Goal: Information Seeking & Learning: Learn about a topic

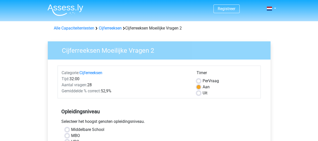
click at [203, 81] on label "Per Vraag" at bounding box center [211, 81] width 16 height 6
click at [200, 81] on input "Per Vraag" at bounding box center [199, 80] width 4 height 5
radio input "true"
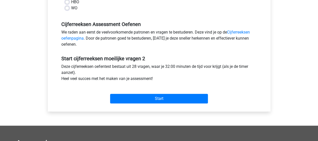
scroll to position [141, 0]
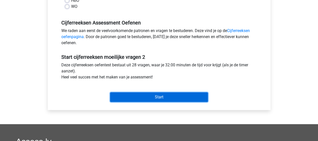
click at [171, 98] on input "Start" at bounding box center [159, 97] width 98 height 10
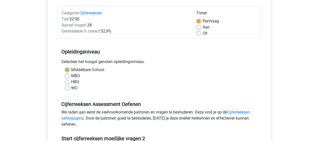
scroll to position [58, 0]
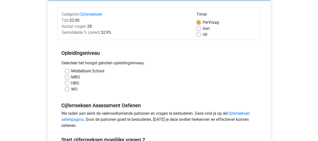
click at [71, 77] on label "MBO" at bounding box center [75, 77] width 9 height 6
click at [67, 77] on input "MBO" at bounding box center [67, 76] width 4 height 5
radio input "true"
click at [71, 72] on label "Middelbare School" at bounding box center [87, 71] width 33 height 6
click at [67, 72] on input "Middelbare School" at bounding box center [67, 70] width 4 height 5
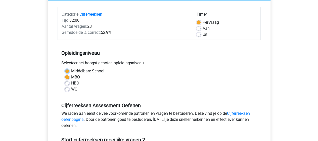
radio input "true"
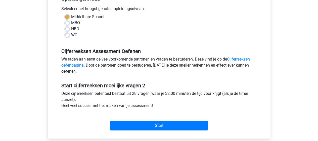
scroll to position [117, 0]
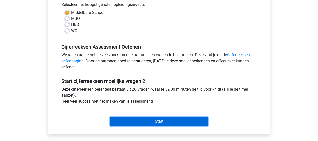
click at [122, 117] on input "Start" at bounding box center [159, 121] width 98 height 10
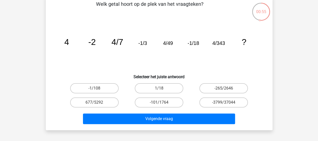
scroll to position [28, 0]
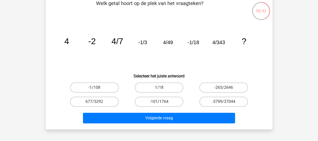
click at [98, 87] on label "-1/108" at bounding box center [94, 87] width 49 height 10
click at [98, 87] on input "-1/108" at bounding box center [95, 88] width 3 height 3
radio input "true"
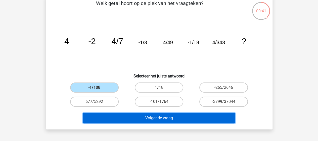
click at [118, 116] on button "Volgende vraag" at bounding box center [159, 118] width 152 height 11
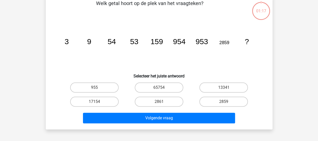
scroll to position [23, 0]
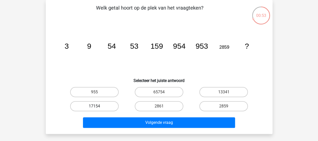
click at [72, 103] on label "17154" at bounding box center [94, 106] width 49 height 10
click at [94, 106] on input "17154" at bounding box center [95, 107] width 3 height 3
radio input "true"
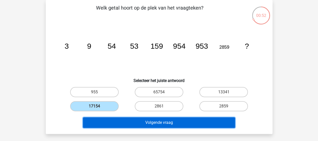
click at [113, 119] on button "Volgende vraag" at bounding box center [159, 122] width 152 height 11
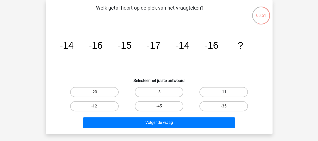
click at [217, 91] on label "-11" at bounding box center [224, 92] width 49 height 10
click at [224, 92] on input "-11" at bounding box center [225, 93] width 3 height 3
radio input "true"
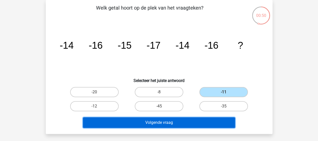
click at [199, 123] on button "Volgende vraag" at bounding box center [159, 122] width 152 height 11
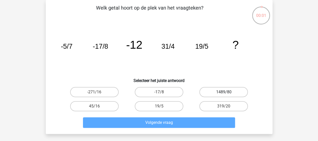
click at [228, 91] on label "1489/80" at bounding box center [224, 92] width 49 height 10
click at [227, 92] on input "1489/80" at bounding box center [225, 93] width 3 height 3
radio input "true"
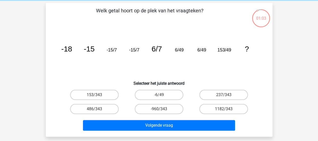
scroll to position [20, 0]
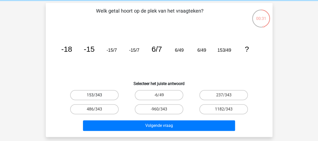
click at [85, 95] on label "153/343" at bounding box center [94, 95] width 49 height 10
click at [94, 95] on input "153/343" at bounding box center [95, 96] width 3 height 3
radio input "true"
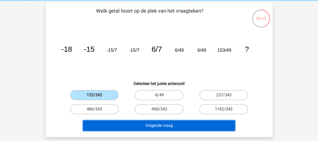
click at [110, 122] on button "Volgende vraag" at bounding box center [159, 125] width 152 height 11
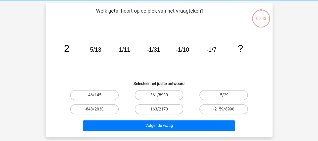
scroll to position [23, 0]
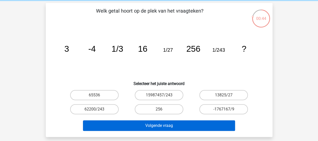
scroll to position [20, 0]
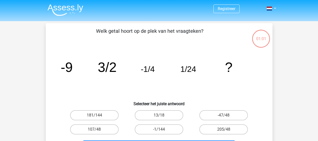
scroll to position [20, 0]
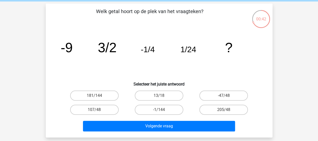
click at [285, 62] on div "Registreer Nederlands English" at bounding box center [159, 131] width 318 height 302
click at [170, 112] on label "-1/144" at bounding box center [159, 109] width 49 height 10
click at [162, 112] on input "-1/144" at bounding box center [160, 110] width 3 height 3
radio input "true"
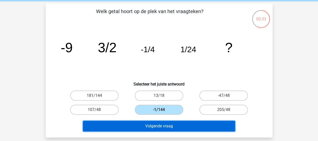
click at [168, 126] on button "Volgende vraag" at bounding box center [159, 126] width 152 height 11
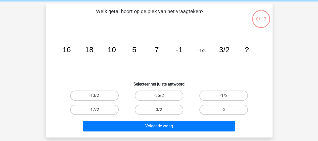
scroll to position [23, 0]
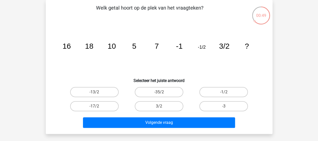
click at [35, 113] on div "Registreer Nederlands English" at bounding box center [159, 128] width 318 height 302
click at [104, 89] on label "-13/2" at bounding box center [94, 92] width 49 height 10
click at [98, 92] on input "-13/2" at bounding box center [95, 93] width 3 height 3
radio input "true"
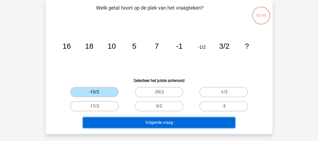
click at [117, 119] on button "Volgende vraag" at bounding box center [159, 122] width 152 height 11
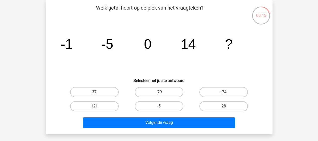
click at [288, 60] on div "Registreer Nederlands English" at bounding box center [159, 128] width 318 height 302
click at [110, 90] on label "37" at bounding box center [94, 92] width 49 height 10
click at [98, 92] on input "37" at bounding box center [95, 93] width 3 height 3
radio input "true"
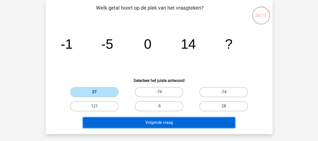
click at [131, 119] on button "Volgende vraag" at bounding box center [159, 122] width 152 height 11
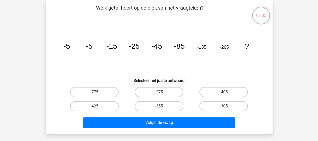
click at [96, 107] on input "-425" at bounding box center [95, 107] width 3 height 3
radio input "true"
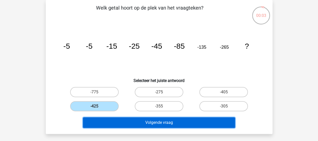
click at [173, 121] on button "Volgende vraag" at bounding box center [159, 122] width 152 height 11
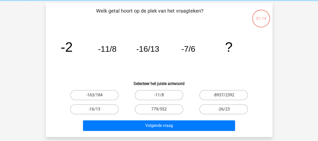
scroll to position [20, 0]
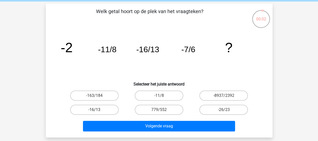
click at [98, 109] on label "-16/13" at bounding box center [94, 109] width 49 height 10
click at [98, 109] on input "-16/13" at bounding box center [95, 110] width 3 height 3
radio input "true"
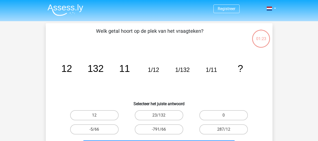
scroll to position [20, 0]
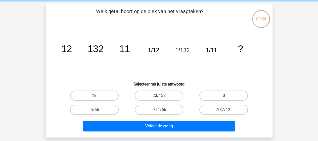
click at [49, 101] on div "Welk getal hoort op de plek van het vraagteken? image/svg+xml 12 132 11 1/12 1/…" at bounding box center [159, 71] width 223 height 126
click at [46, 103] on div "Welk getal hoort op de plek van het vraagteken? image/svg+xml 12 132 11 1/12 1/…" at bounding box center [159, 71] width 227 height 134
click at [174, 94] on label "23/132" at bounding box center [159, 95] width 49 height 10
click at [162, 95] on input "23/132" at bounding box center [160, 96] width 3 height 3
radio input "true"
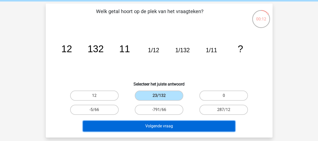
click at [133, 125] on button "Volgende vraag" at bounding box center [159, 126] width 152 height 11
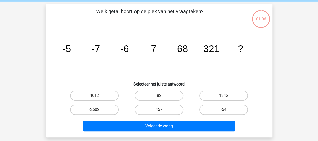
scroll to position [23, 0]
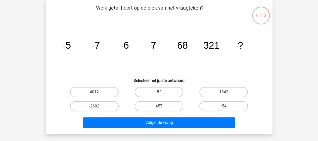
click at [39, 87] on div "Registreer Nederlands English" at bounding box center [159, 128] width 318 height 302
click at [110, 90] on label "4012" at bounding box center [94, 92] width 49 height 10
click at [98, 92] on input "4012" at bounding box center [95, 93] width 3 height 3
radio input "true"
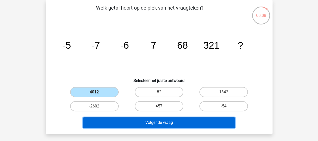
click at [124, 119] on button "Volgende vraag" at bounding box center [159, 122] width 152 height 11
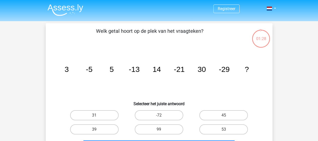
scroll to position [23, 0]
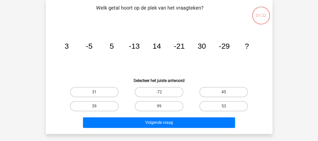
click at [232, 90] on label "45" at bounding box center [224, 92] width 49 height 10
click at [227, 92] on input "45" at bounding box center [225, 93] width 3 height 3
radio input "true"
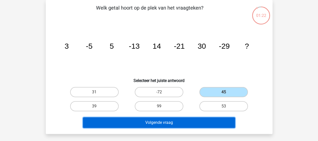
click at [186, 125] on button "Volgende vraag" at bounding box center [159, 122] width 152 height 11
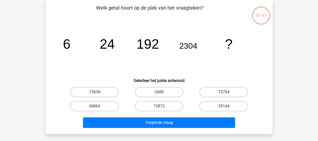
click at [215, 90] on label "73704" at bounding box center [224, 92] width 49 height 10
click at [224, 92] on input "73704" at bounding box center [225, 93] width 3 height 3
radio input "true"
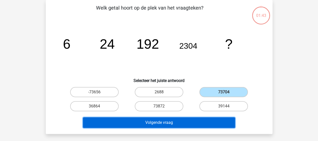
click at [175, 125] on button "Volgende vraag" at bounding box center [159, 122] width 152 height 11
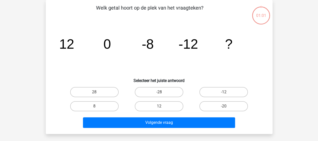
click at [167, 92] on label "-28" at bounding box center [159, 92] width 49 height 10
click at [162, 92] on input "-28" at bounding box center [160, 93] width 3 height 3
radio input "true"
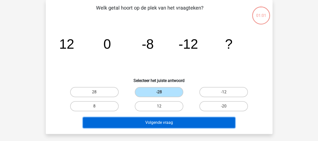
click at [150, 124] on button "Volgende vraag" at bounding box center [159, 122] width 152 height 11
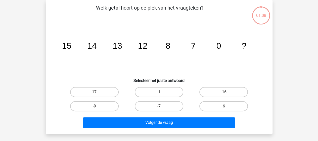
click at [211, 87] on label "-16" at bounding box center [224, 92] width 49 height 10
click at [224, 92] on input "-16" at bounding box center [225, 93] width 3 height 3
radio input "true"
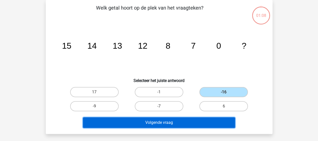
click at [168, 123] on button "Volgende vraag" at bounding box center [159, 122] width 152 height 11
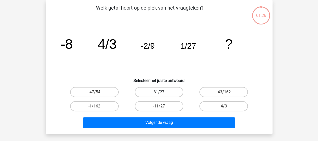
click at [167, 92] on label "31/27" at bounding box center [159, 92] width 49 height 10
click at [162, 92] on input "31/27" at bounding box center [160, 93] width 3 height 3
radio input "true"
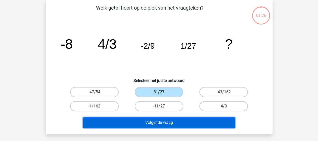
click at [151, 125] on button "Volgende vraag" at bounding box center [159, 122] width 152 height 11
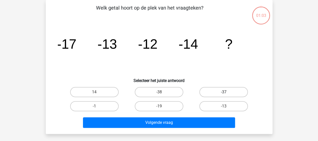
click at [226, 89] on label "-37" at bounding box center [224, 92] width 49 height 10
click at [226, 92] on input "-37" at bounding box center [225, 93] width 3 height 3
radio input "true"
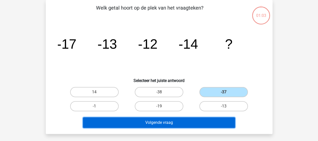
click at [173, 120] on button "Volgende vraag" at bounding box center [159, 122] width 152 height 11
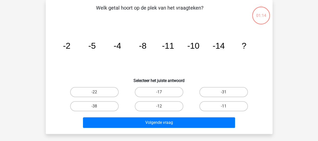
click at [168, 94] on label "-17" at bounding box center [159, 92] width 49 height 10
click at [162, 94] on input "-17" at bounding box center [160, 93] width 3 height 3
radio input "true"
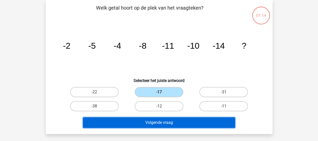
click at [158, 122] on button "Volgende vraag" at bounding box center [159, 122] width 152 height 11
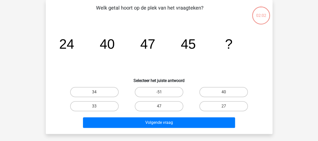
click at [225, 93] on input "40" at bounding box center [225, 93] width 3 height 3
radio input "true"
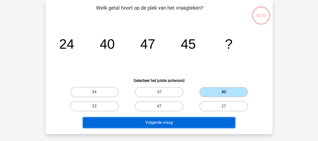
click at [173, 120] on button "Volgende vraag" at bounding box center [159, 122] width 152 height 11
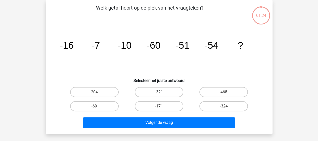
click at [169, 93] on label "-321" at bounding box center [159, 92] width 49 height 10
click at [162, 93] on input "-321" at bounding box center [160, 93] width 3 height 3
radio input "true"
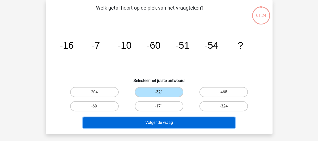
click at [160, 118] on button "Volgende vraag" at bounding box center [159, 122] width 152 height 11
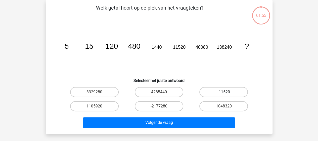
click at [225, 89] on label "-11520" at bounding box center [224, 92] width 49 height 10
click at [225, 92] on input "-11520" at bounding box center [225, 93] width 3 height 3
radio input "true"
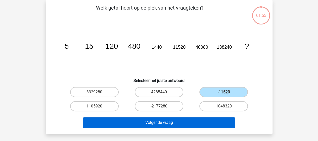
click at [166, 123] on button "Volgende vraag" at bounding box center [159, 122] width 152 height 11
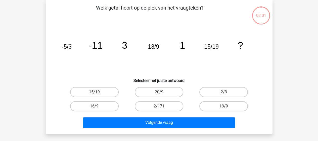
click at [161, 93] on input "20/9" at bounding box center [160, 93] width 3 height 3
radio input "true"
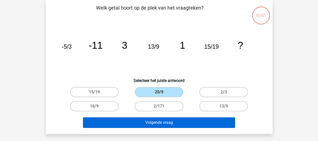
click at [146, 123] on button "Volgende vraag" at bounding box center [159, 122] width 152 height 11
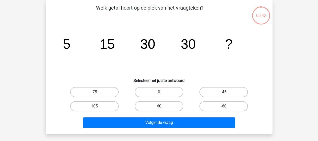
click at [221, 90] on label "-45" at bounding box center [224, 92] width 49 height 10
click at [224, 92] on input "-45" at bounding box center [225, 93] width 3 height 3
radio input "true"
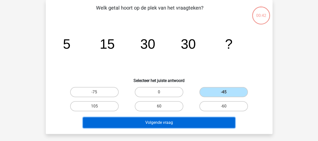
click at [158, 126] on button "Volgende vraag" at bounding box center [159, 122] width 152 height 11
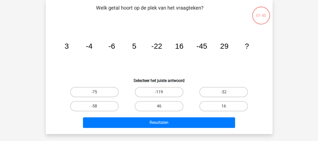
click at [164, 94] on label "-119" at bounding box center [159, 92] width 49 height 10
click at [162, 94] on input "-119" at bounding box center [160, 93] width 3 height 3
radio input "true"
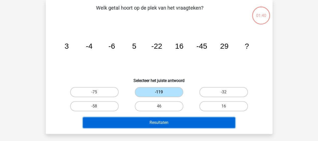
click at [158, 126] on button "Resultaten" at bounding box center [159, 122] width 152 height 11
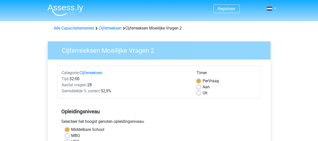
click at [203, 93] on label "Uit" at bounding box center [205, 93] width 5 height 6
click at [200, 93] on input "Uit" at bounding box center [199, 92] width 4 height 5
radio input "true"
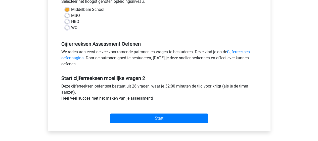
scroll to position [120, 0]
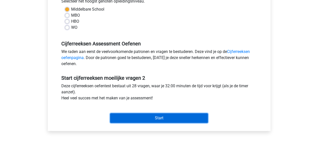
click at [169, 118] on input "Start" at bounding box center [159, 118] width 98 height 10
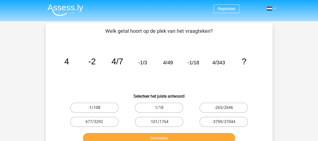
click at [79, 106] on label "-1/108" at bounding box center [94, 107] width 49 height 10
click at [94, 107] on input "-1/108" at bounding box center [95, 108] width 3 height 3
radio input "true"
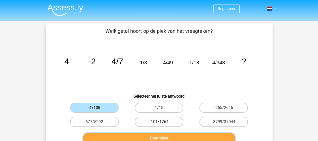
click at [113, 139] on button "Controleer" at bounding box center [159, 138] width 152 height 11
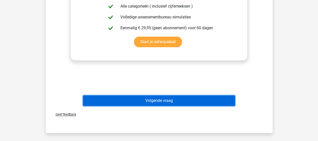
click at [172, 100] on button "Volgende vraag" at bounding box center [159, 100] width 152 height 11
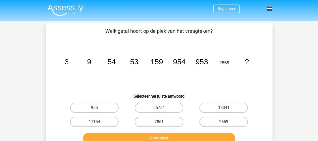
click at [217, 73] on icon "image/svg+xml 3 9 54 53 159 954 953 2859 ?" at bounding box center [159, 64] width 203 height 51
click at [93, 123] on label "17154" at bounding box center [94, 122] width 49 height 10
click at [94, 123] on input "17154" at bounding box center [95, 123] width 3 height 3
radio input "true"
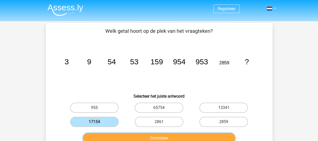
click at [106, 136] on button "Controleer" at bounding box center [159, 138] width 152 height 11
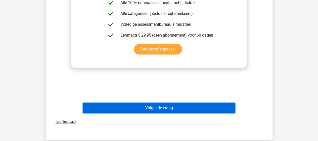
click at [196, 104] on button "Volgende vraag" at bounding box center [159, 107] width 152 height 11
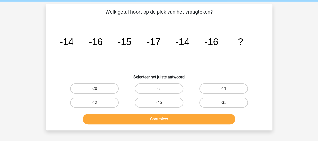
scroll to position [1, 0]
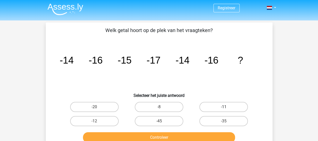
click at [229, 105] on label "-11" at bounding box center [224, 107] width 49 height 10
click at [227, 107] on input "-11" at bounding box center [225, 108] width 3 height 3
radio input "true"
drag, startPoint x: 222, startPoint y: 131, endPoint x: 223, endPoint y: 133, distance: 2.8
click at [223, 133] on div "Controleer" at bounding box center [159, 136] width 211 height 17
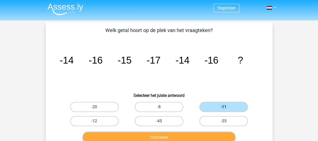
click at [223, 133] on button "Controleer" at bounding box center [159, 137] width 152 height 11
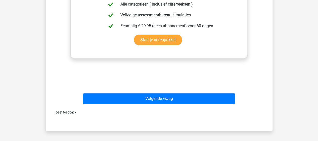
click at [187, 103] on button "Volgende vraag" at bounding box center [159, 98] width 152 height 11
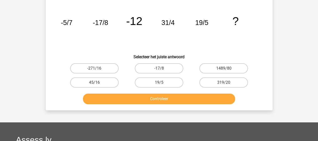
scroll to position [23, 0]
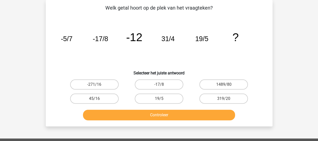
click at [223, 58] on icon "image/svg+xml -5/7 -17/8 -12 31/4 19/5 ?" at bounding box center [159, 41] width 203 height 51
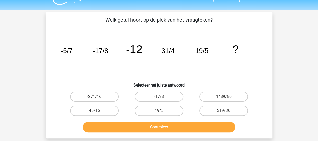
scroll to position [11, 0]
click at [265, 41] on div "Welk getal hoort op de plek van het vraagteken? image/svg+xml -5/7 -17/8 -12 31…" at bounding box center [159, 75] width 223 height 118
click at [233, 99] on label "1489/80" at bounding box center [224, 96] width 49 height 10
click at [227, 99] on input "1489/80" at bounding box center [225, 97] width 3 height 3
radio input "true"
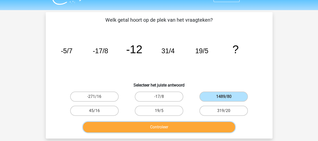
click at [195, 127] on button "Controleer" at bounding box center [159, 127] width 152 height 11
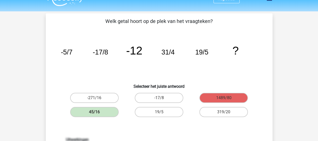
scroll to position [9, 0]
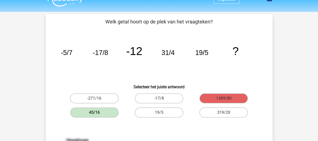
click at [260, 41] on icon "image/svg+xml -5/7 -17/8 -12 31/4 19/5 ?" at bounding box center [159, 54] width 203 height 51
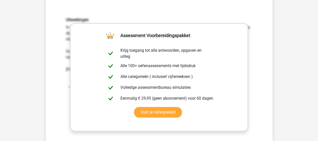
scroll to position [130, 0]
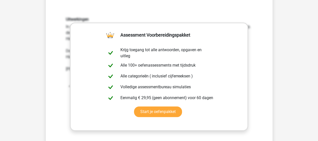
click at [264, 39] on div "Uitwerkingen In deze reeks zijn er eigenlijk twee reeksen. 1 reeks boven de bre…" at bounding box center [159, 83] width 211 height 156
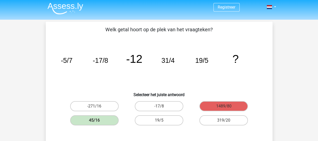
scroll to position [0, 0]
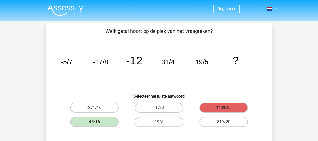
click at [215, 107] on label "1489/80" at bounding box center [224, 107] width 49 height 10
click at [208, 68] on icon "image/svg+xml -5/7 -17/8 -12 31/4 19/5 ?" at bounding box center [159, 64] width 203 height 51
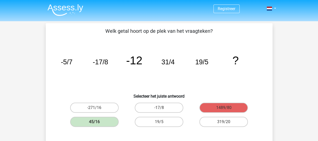
drag, startPoint x: 241, startPoint y: 60, endPoint x: 110, endPoint y: 62, distance: 130.9
drag, startPoint x: 110, startPoint y: 62, endPoint x: 54, endPoint y: 52, distance: 57.1
click at [54, 52] on div "image/svg+xml -5/7 -17/8 -12 31/4 19/5 ?" at bounding box center [159, 64] width 211 height 51
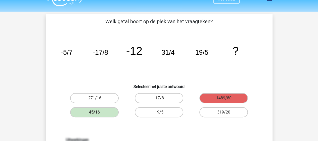
scroll to position [9, 0]
click at [65, 109] on div "45/16" at bounding box center [94, 112] width 61 height 10
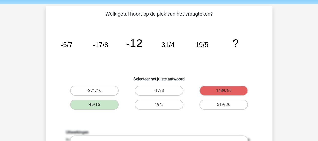
scroll to position [17, 0]
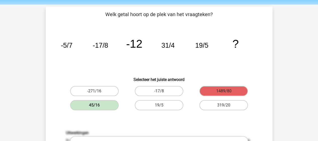
click at [247, 92] on label "1489/80" at bounding box center [224, 91] width 49 height 10
click at [246, 91] on label "1489/80" at bounding box center [224, 91] width 49 height 10
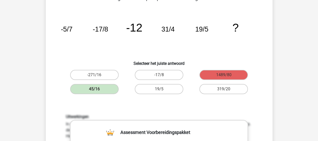
scroll to position [31, 0]
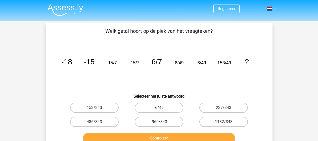
scroll to position [31, 0]
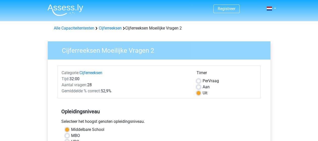
scroll to position [120, 0]
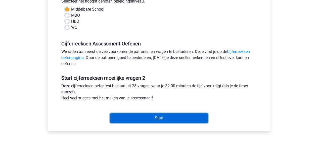
click at [172, 117] on input "Start" at bounding box center [159, 118] width 98 height 10
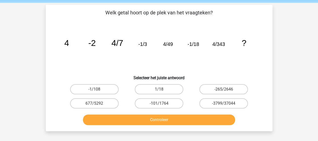
scroll to position [19, 0]
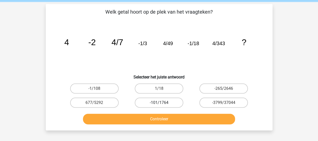
click at [168, 105] on label "-101/1764" at bounding box center [159, 102] width 49 height 10
click at [162, 105] on input "-101/1764" at bounding box center [160, 103] width 3 height 3
radio input "true"
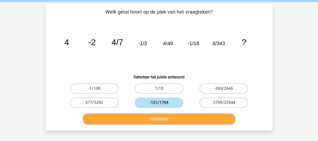
click at [160, 122] on button "Controleer" at bounding box center [159, 119] width 152 height 11
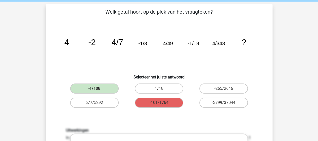
click at [165, 105] on label "-101/1764" at bounding box center [159, 102] width 49 height 10
click at [176, 90] on label "1/18" at bounding box center [159, 88] width 49 height 10
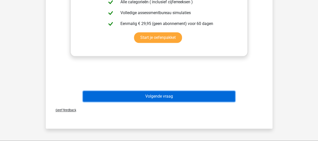
click at [168, 99] on button "Volgende vraag" at bounding box center [159, 96] width 152 height 11
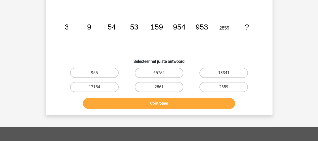
scroll to position [23, 0]
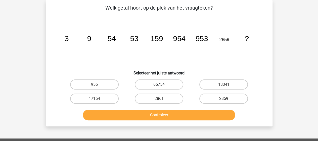
click at [156, 86] on label "65754" at bounding box center [159, 84] width 49 height 10
click at [159, 86] on input "65754" at bounding box center [160, 85] width 3 height 3
radio input "true"
click at [131, 125] on div "Welk getal hoort op de plek van het vraagteken? image/svg+xml 3 9 54 53 159 954…" at bounding box center [159, 63] width 227 height 126
click at [139, 117] on button "Controleer" at bounding box center [159, 114] width 152 height 11
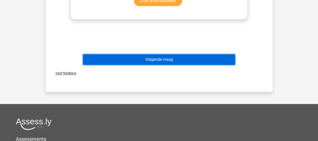
click at [212, 62] on button "Volgende vraag" at bounding box center [159, 59] width 152 height 11
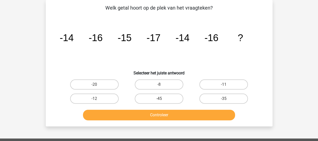
click at [161, 87] on input "-8" at bounding box center [160, 85] width 3 height 3
radio input "true"
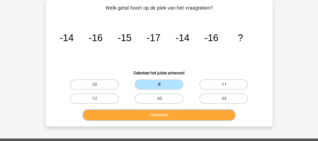
click at [152, 117] on button "Controleer" at bounding box center [159, 114] width 152 height 11
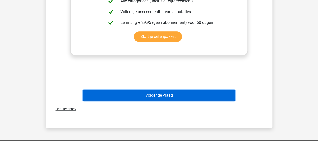
click at [171, 100] on button "Volgende vraag" at bounding box center [159, 95] width 152 height 11
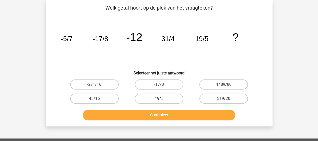
click at [152, 102] on label "19/5" at bounding box center [159, 98] width 49 height 10
click at [159, 102] on input "19/5" at bounding box center [160, 99] width 3 height 3
radio input "true"
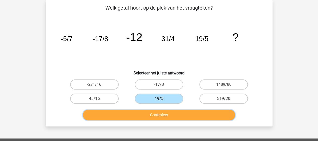
click at [145, 117] on button "Controleer" at bounding box center [159, 114] width 152 height 11
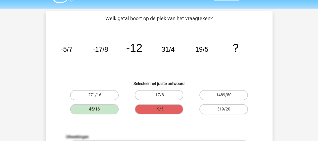
scroll to position [12, 0]
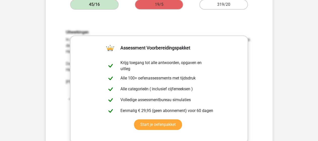
scroll to position [134, 0]
